Goal: Task Accomplishment & Management: Manage account settings

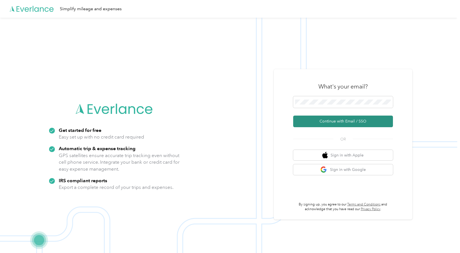
click at [326, 119] on button "Continue with Email / SSO" at bounding box center [343, 122] width 100 height 12
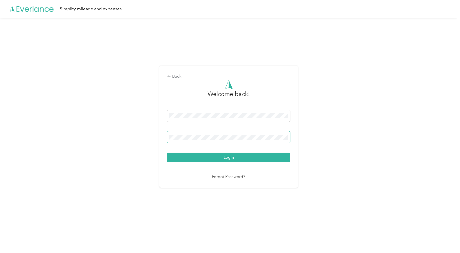
click at [167, 153] on button "Login" at bounding box center [228, 158] width 123 height 10
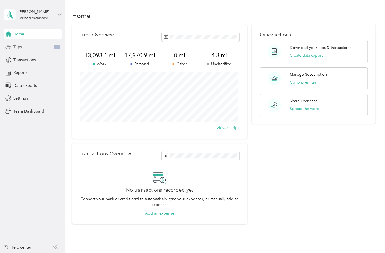
click at [25, 49] on div "Trips 1" at bounding box center [33, 47] width 58 height 10
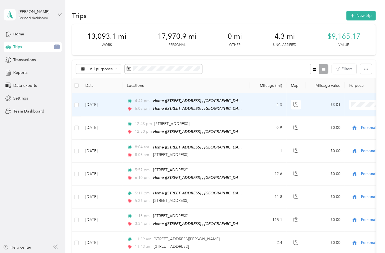
click at [209, 106] on span "Home ([STREET_ADDRESS] , [GEOGRAPHIC_DATA], [GEOGRAPHIC_DATA])" at bounding box center [219, 108] width 132 height 5
click at [366, 107] on span at bounding box center [383, 105] width 69 height 10
click at [336, 126] on span "Personal" at bounding box center [355, 125] width 51 height 6
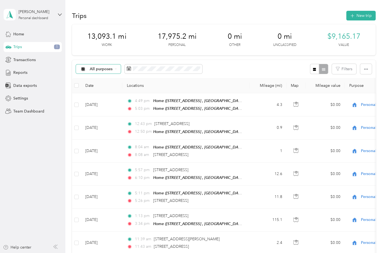
click at [100, 70] on span "All purposes" at bounding box center [101, 69] width 23 height 4
click at [95, 97] on span "Work" at bounding box center [103, 99] width 27 height 6
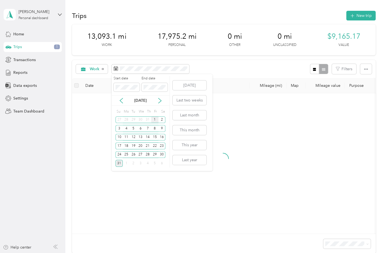
click at [155, 118] on div "1" at bounding box center [154, 120] width 7 height 7
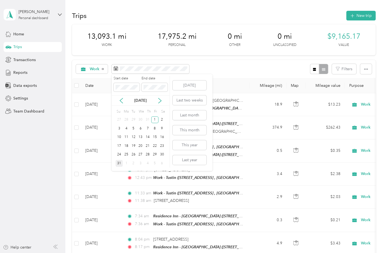
click at [117, 162] on div "31" at bounding box center [119, 163] width 7 height 7
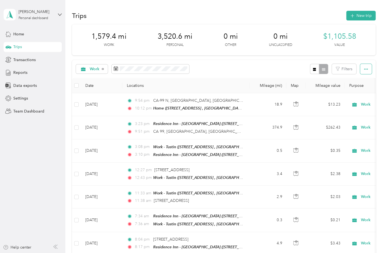
click at [364, 68] on icon "button" at bounding box center [366, 69] width 4 height 4
click at [90, 86] on th "Date" at bounding box center [102, 85] width 42 height 15
click at [354, 89] on span "Export" at bounding box center [357, 89] width 12 height 5
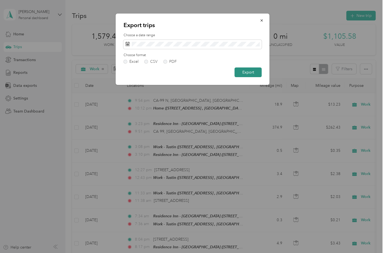
click at [245, 73] on button "Export" at bounding box center [248, 73] width 27 height 10
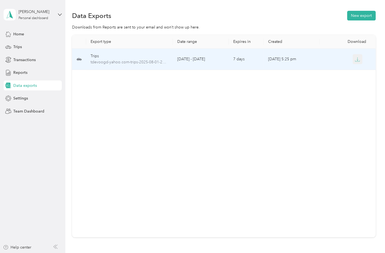
click at [356, 59] on icon "button" at bounding box center [357, 59] width 5 height 5
